Goal: Browse casually

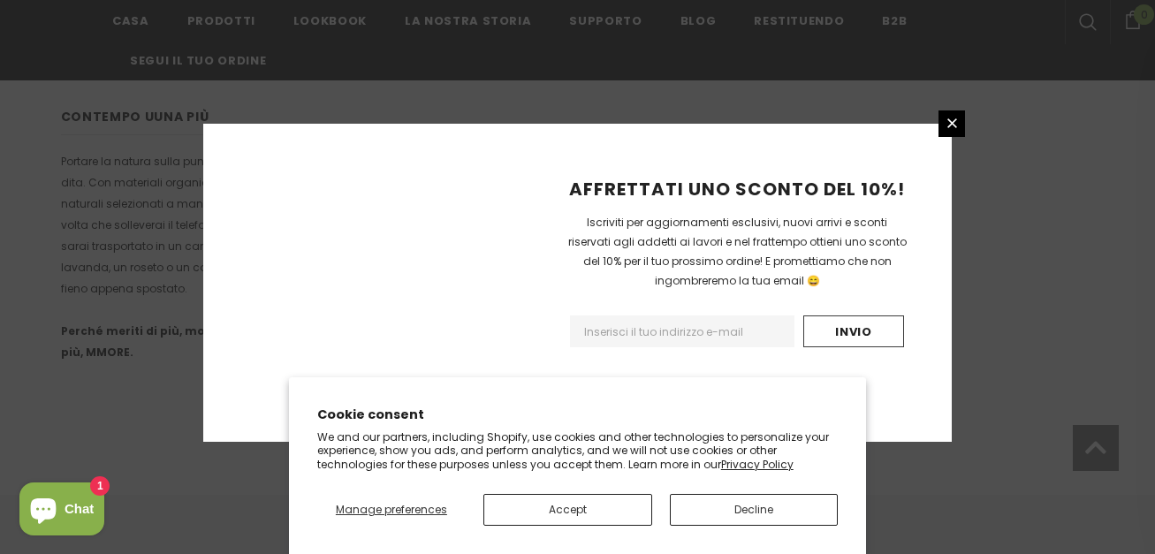
scroll to position [1294, 0]
